Goal: Transaction & Acquisition: Purchase product/service

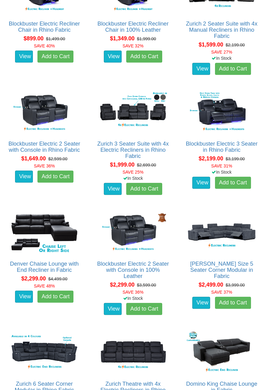
scroll to position [394, 0]
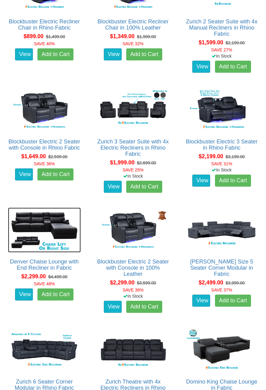
click at [70, 235] on img at bounding box center [44, 229] width 73 height 45
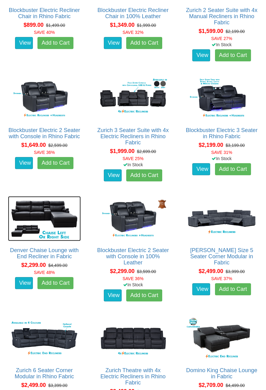
scroll to position [414, 0]
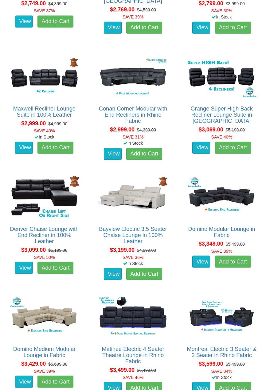
scroll to position [914, 0]
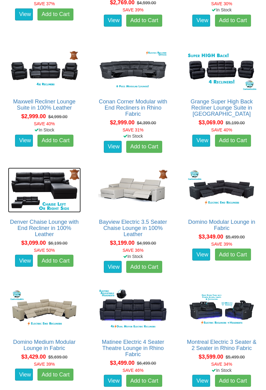
click at [66, 188] on img at bounding box center [44, 189] width 73 height 45
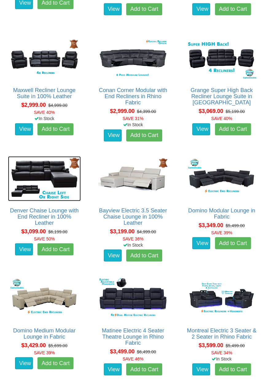
scroll to position [933, 0]
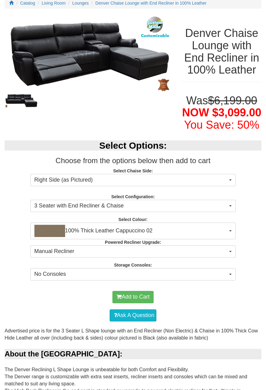
scroll to position [68, 0]
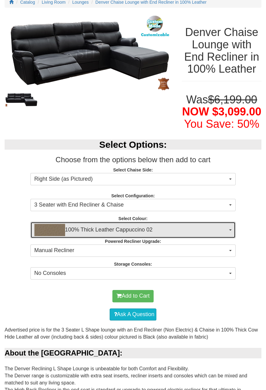
click at [227, 230] on span "100% Thick Leather Cappuccino 02" at bounding box center [131, 230] width 194 height 12
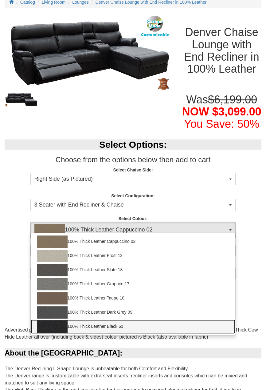
click at [125, 327] on link "100% Thick Leather Black 61" at bounding box center [133, 326] width 205 height 14
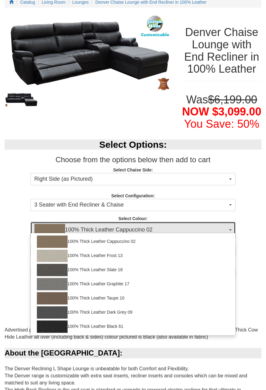
select select "1952"
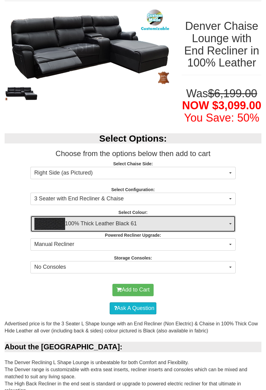
scroll to position [74, 0]
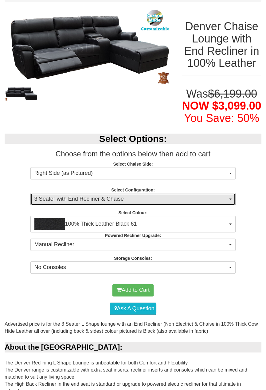
click at [229, 202] on button "3 Seater with End Recliner & Chaise" at bounding box center [133, 199] width 206 height 12
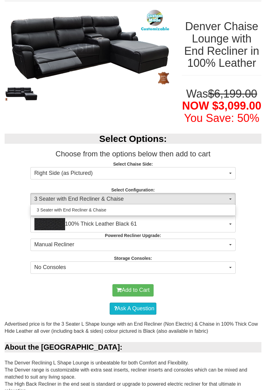
click at [250, 187] on div at bounding box center [133, 195] width 266 height 390
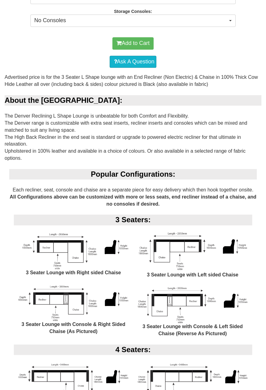
scroll to position [0, 0]
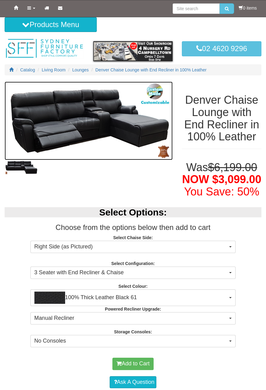
click at [71, 122] on img at bounding box center [89, 121] width 168 height 78
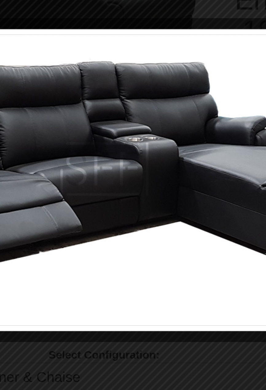
scroll to position [1, 0]
